Goal: Find specific page/section: Find specific page/section

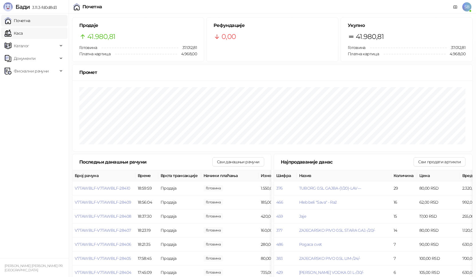
click at [17, 31] on link "Каса" at bounding box center [14, 32] width 18 height 11
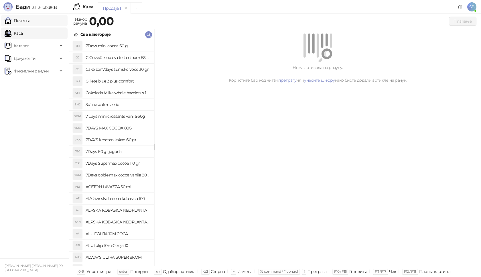
click at [25, 22] on link "Почетна" at bounding box center [18, 20] width 26 height 11
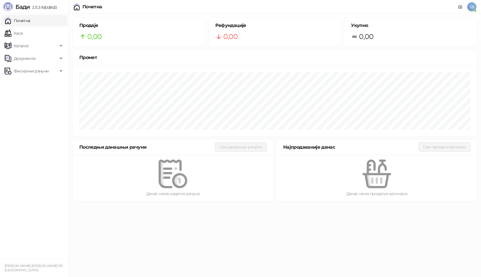
click at [25, 22] on link "Почетна" at bounding box center [18, 20] width 26 height 11
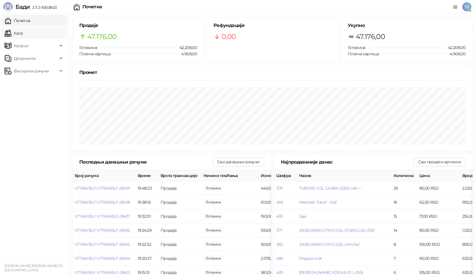
click at [15, 33] on link "Каса" at bounding box center [14, 32] width 18 height 11
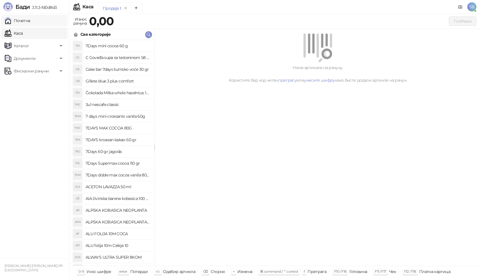
click at [26, 22] on link "Почетна" at bounding box center [18, 20] width 26 height 11
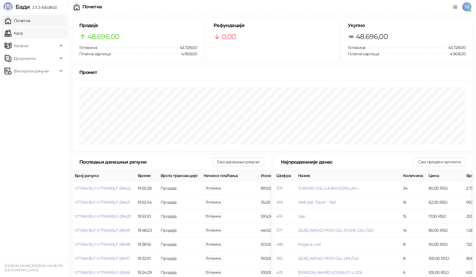
click at [17, 33] on link "Каса" at bounding box center [14, 32] width 18 height 11
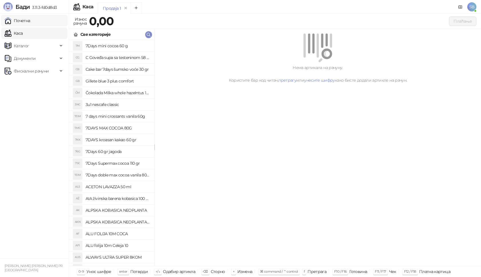
click at [18, 21] on link "Почетна" at bounding box center [18, 20] width 26 height 11
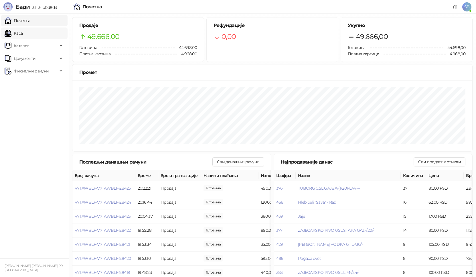
click at [23, 33] on link "Каса" at bounding box center [14, 32] width 18 height 11
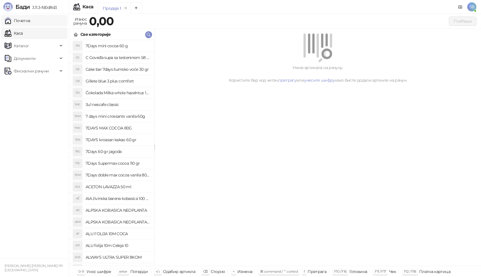
click at [30, 22] on link "Почетна" at bounding box center [18, 20] width 26 height 11
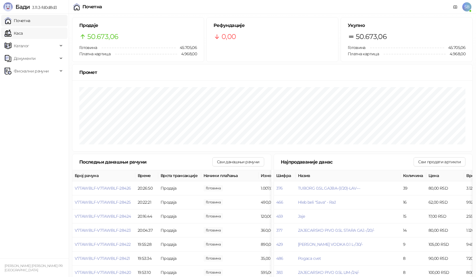
click at [16, 31] on link "Каса" at bounding box center [14, 32] width 18 height 11
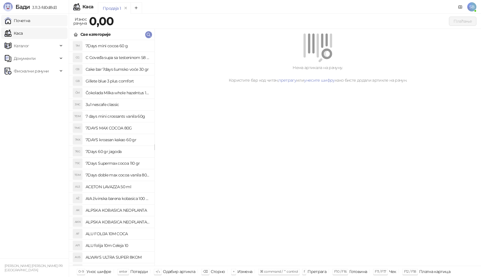
click at [25, 20] on link "Почетна" at bounding box center [18, 20] width 26 height 11
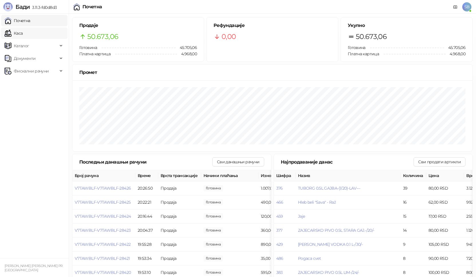
click at [23, 33] on link "Каса" at bounding box center [14, 32] width 18 height 11
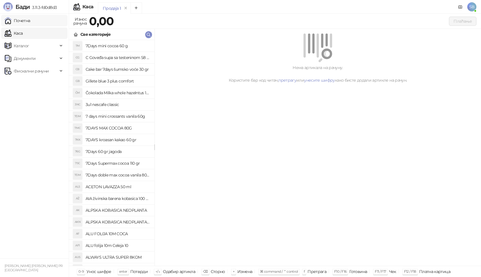
click at [29, 22] on link "Почетна" at bounding box center [18, 20] width 26 height 11
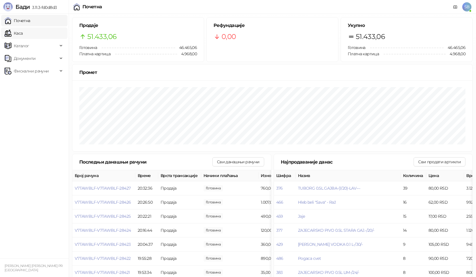
click at [16, 34] on link "Каса" at bounding box center [14, 32] width 18 height 11
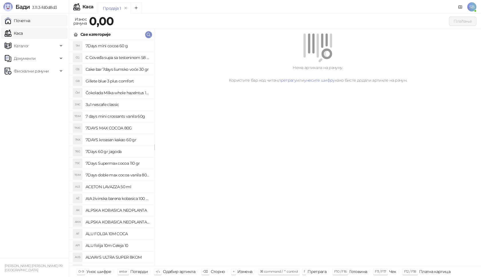
click at [21, 23] on link "Почетна" at bounding box center [18, 20] width 26 height 11
